Goal: Check status: Check status

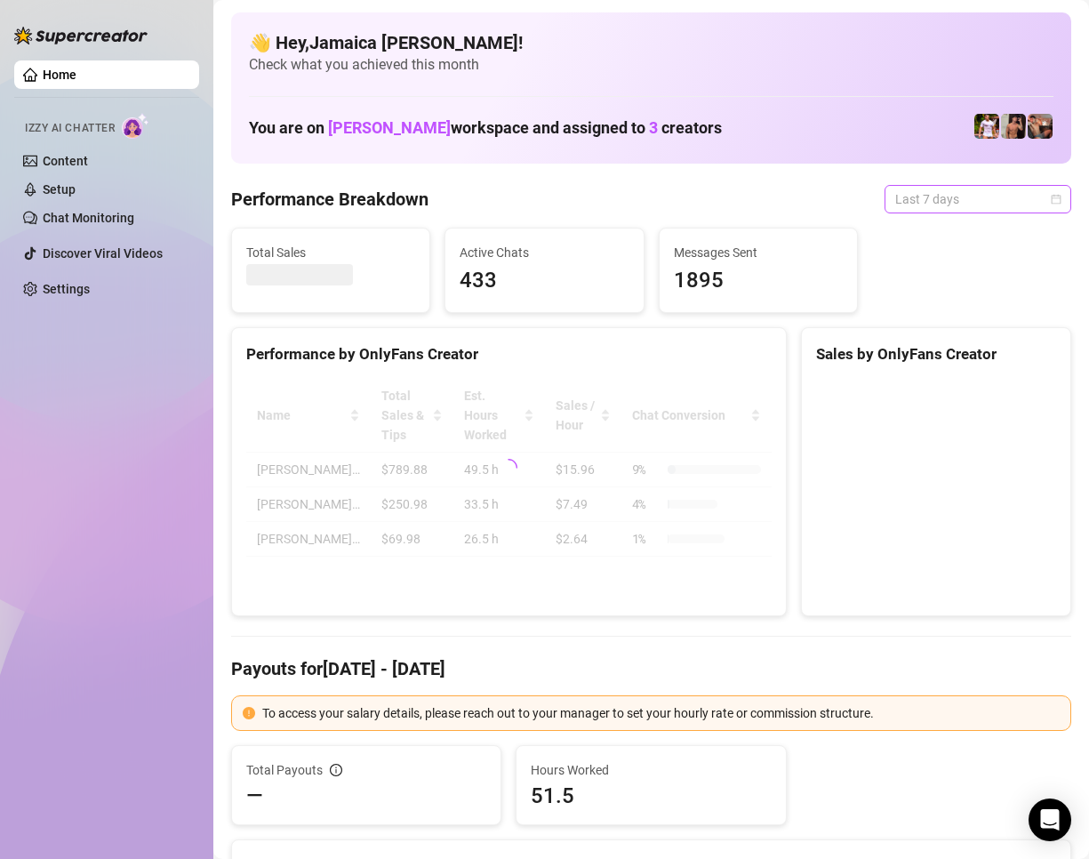
click at [941, 199] on span "Last 7 days" at bounding box center [977, 199] width 165 height 27
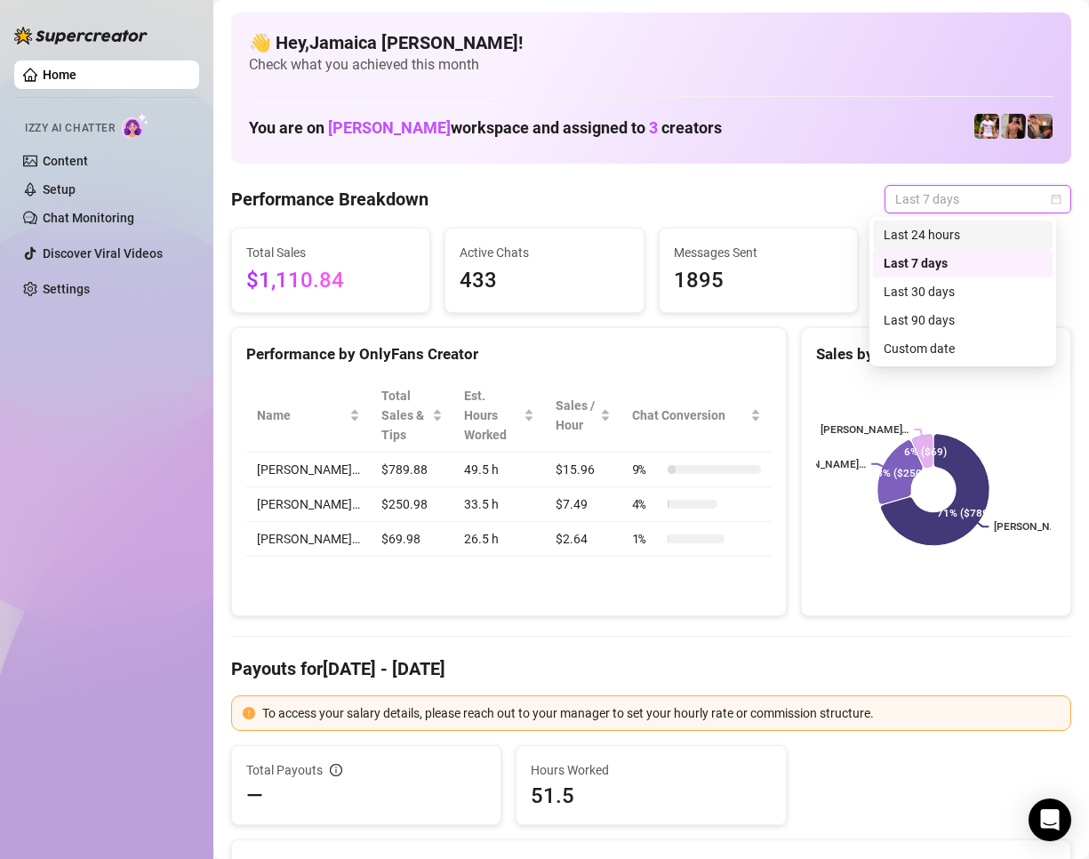
click at [942, 236] on div "Last 24 hours" at bounding box center [962, 235] width 158 height 20
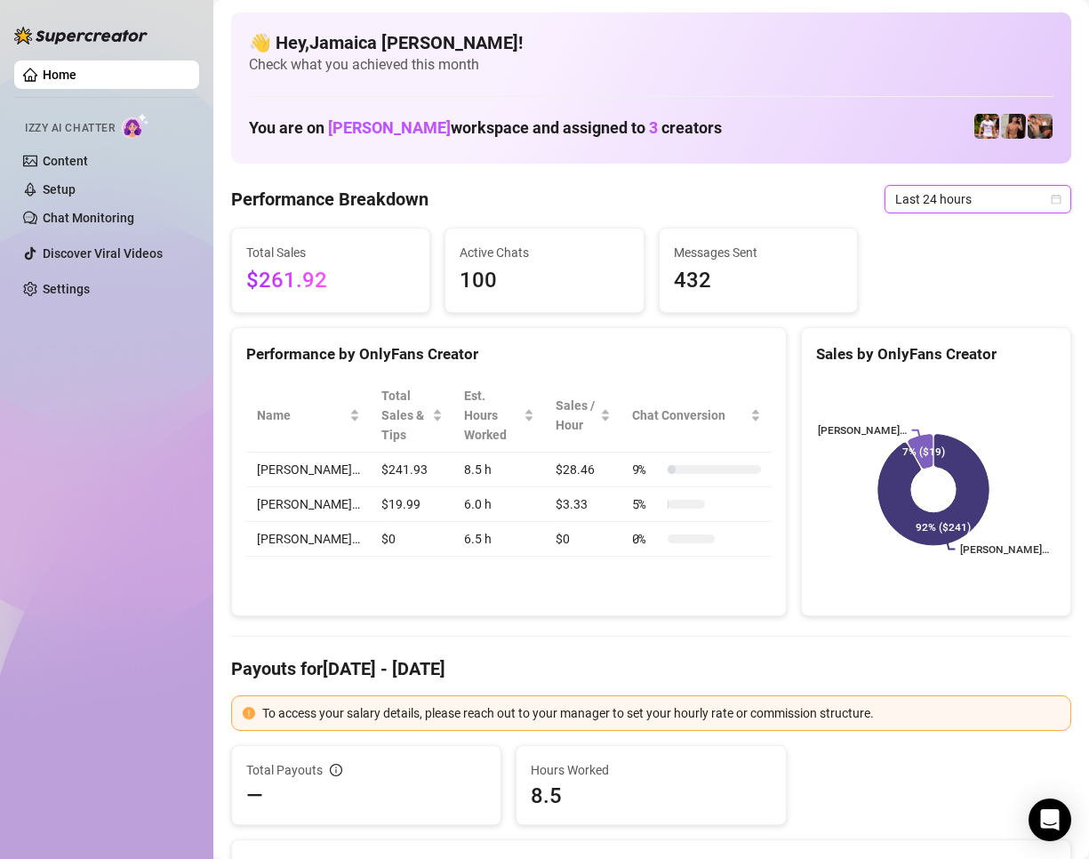
click at [951, 204] on span "Last 24 hours" at bounding box center [977, 199] width 165 height 27
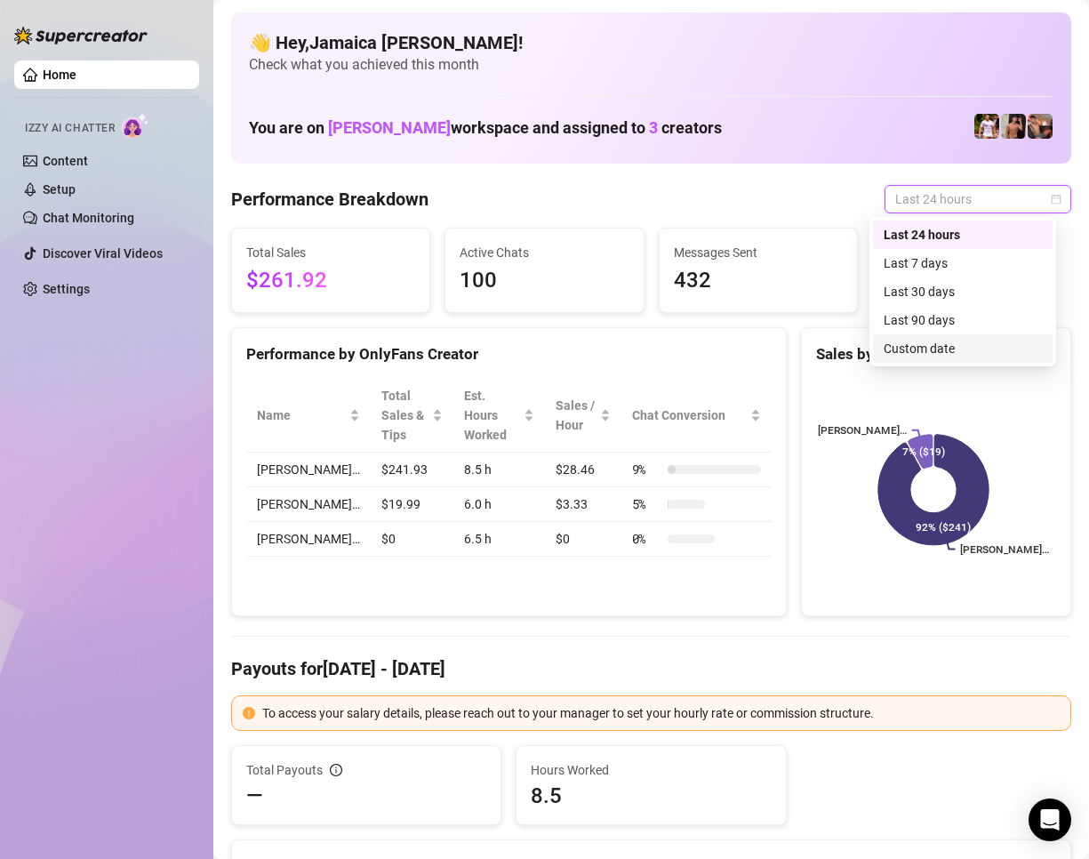
click at [904, 344] on div "Custom date" at bounding box center [962, 349] width 158 height 20
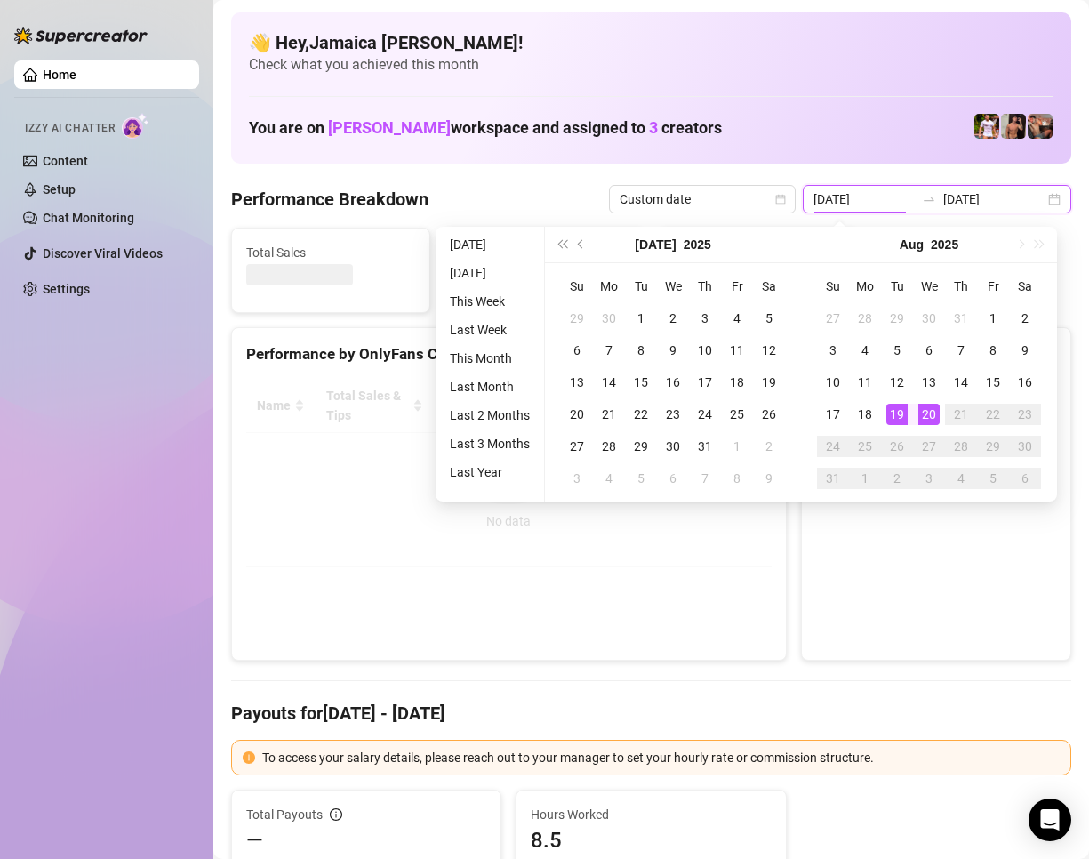
click at [878, 194] on input "[DATE]" at bounding box center [863, 199] width 101 height 20
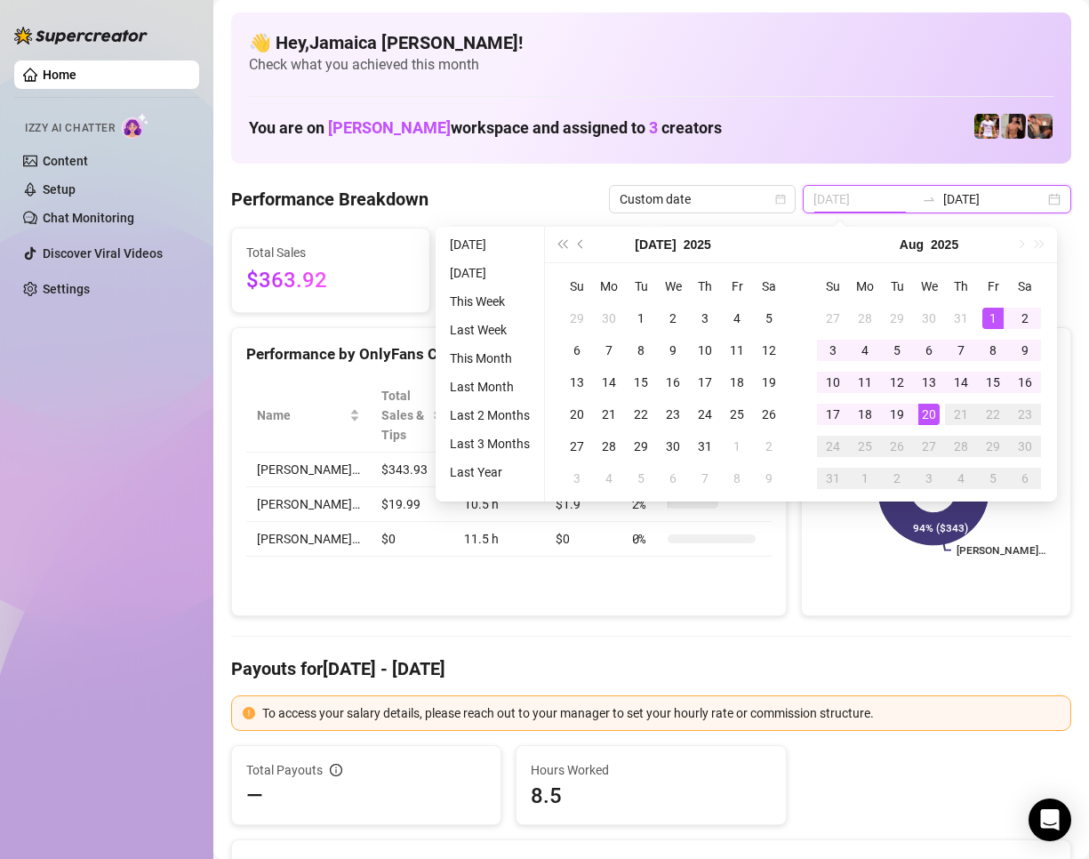
type input "[DATE]"
click at [990, 316] on div "1" at bounding box center [992, 318] width 21 height 21
type input "[DATE]"
click at [931, 405] on div "20" at bounding box center [928, 414] width 21 height 21
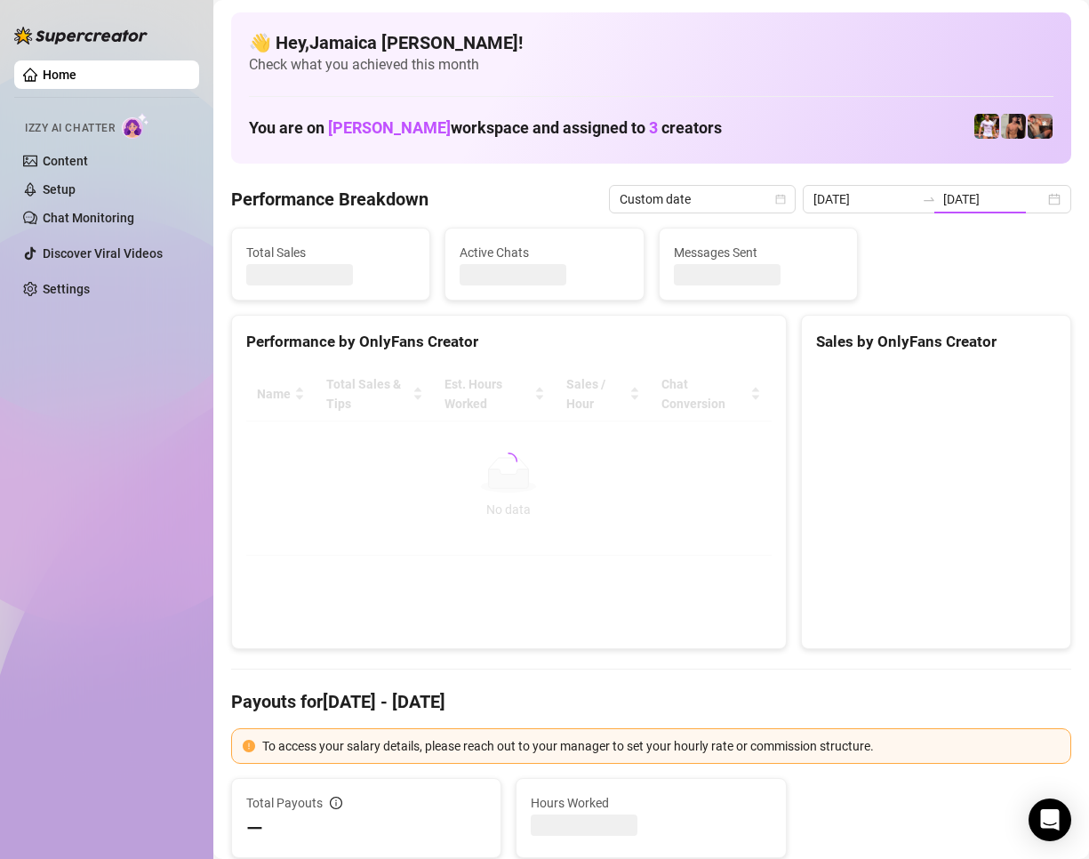
type input "[DATE]"
